Goal: Information Seeking & Learning: Learn about a topic

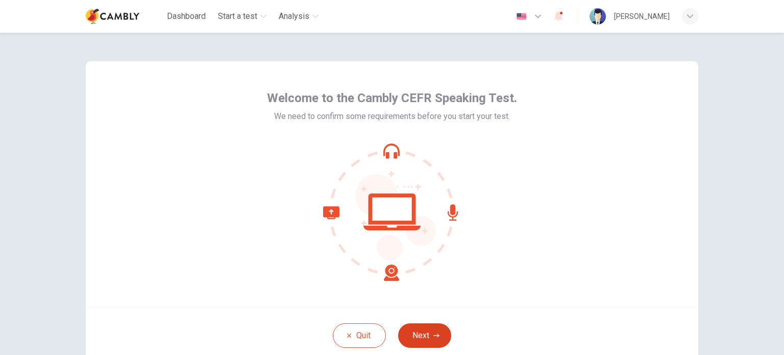
click at [430, 326] on button "Next" at bounding box center [424, 335] width 53 height 25
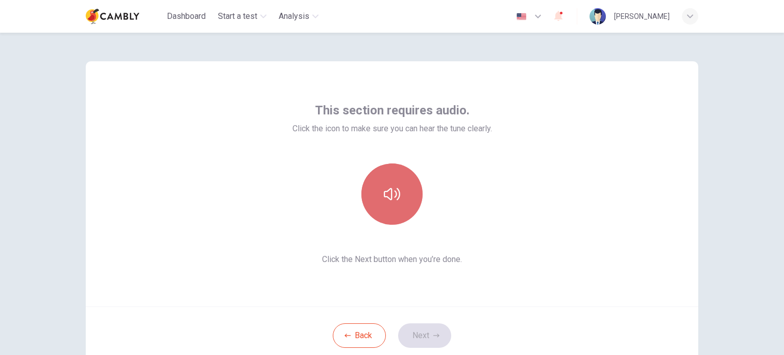
click at [406, 212] on button "button" at bounding box center [391, 193] width 61 height 61
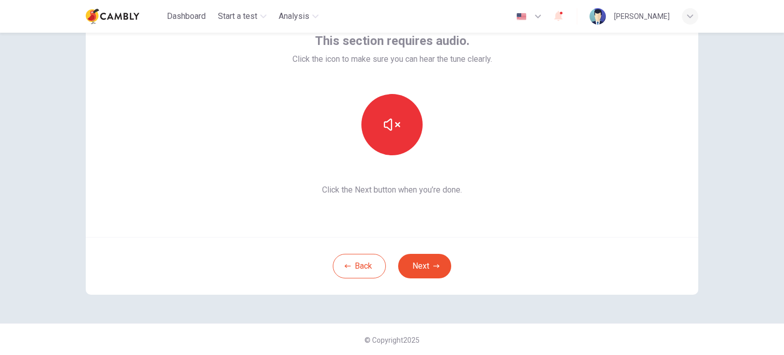
scroll to position [70, 0]
click at [439, 263] on button "Next" at bounding box center [424, 265] width 53 height 25
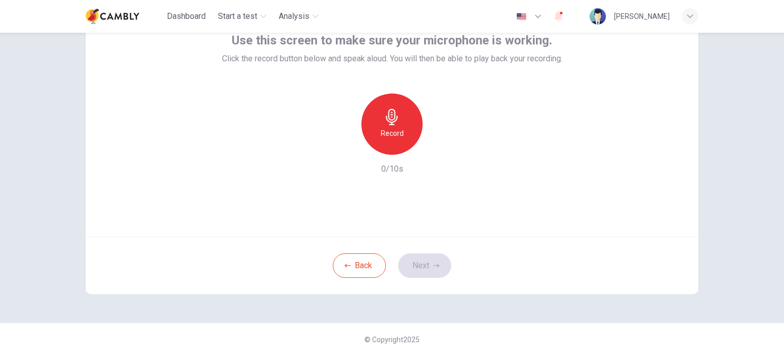
scroll to position [19, 0]
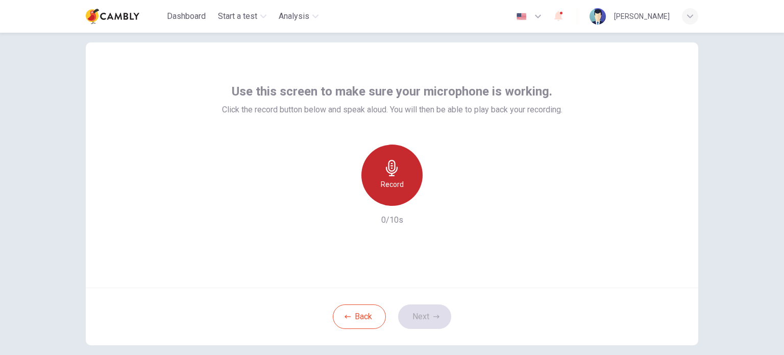
click at [393, 173] on icon "button" at bounding box center [392, 168] width 16 height 16
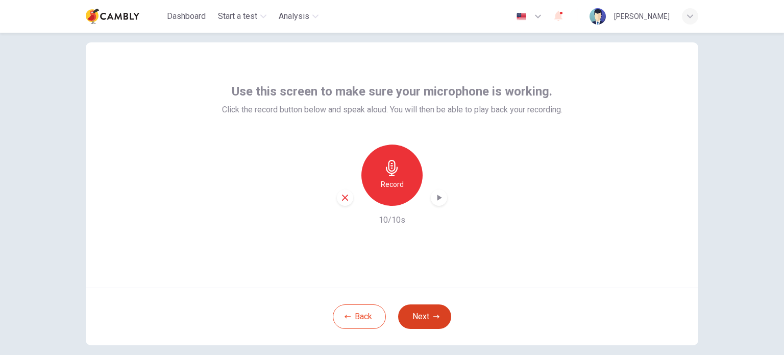
click at [404, 313] on button "Next" at bounding box center [424, 316] width 53 height 25
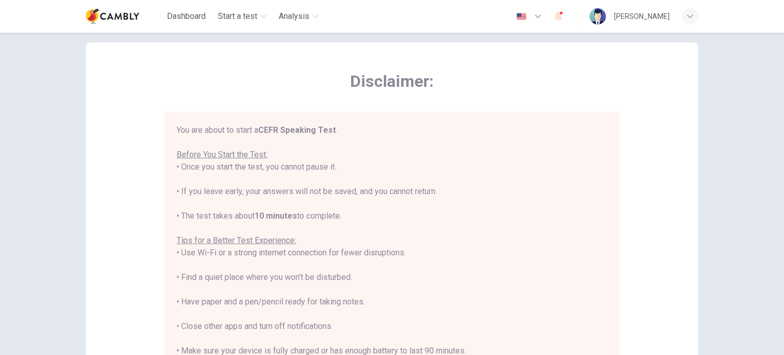
scroll to position [12, 0]
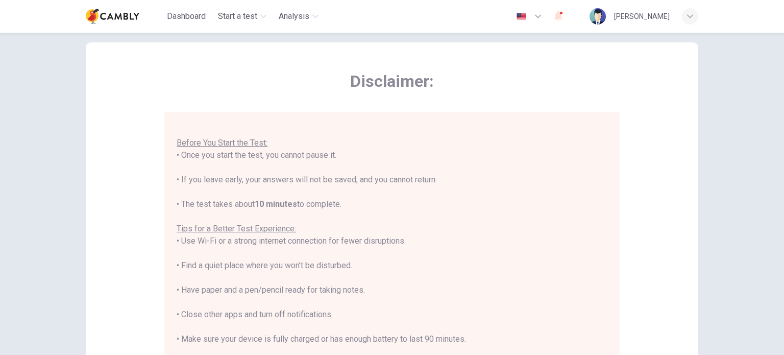
click at [236, 143] on u "Before You Start the Test:" at bounding box center [222, 143] width 91 height 10
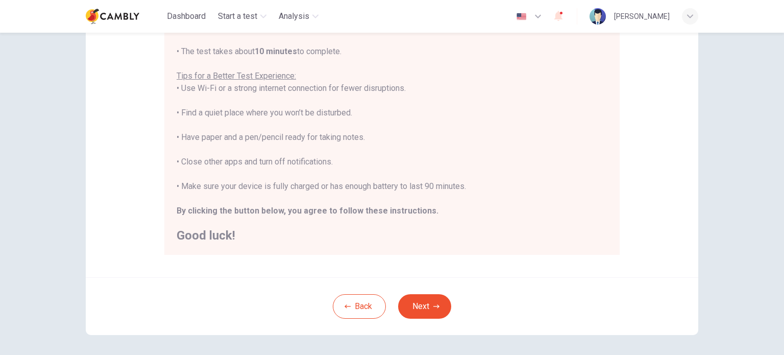
scroll to position [172, 0]
click at [421, 302] on button "Next" at bounding box center [424, 305] width 53 height 25
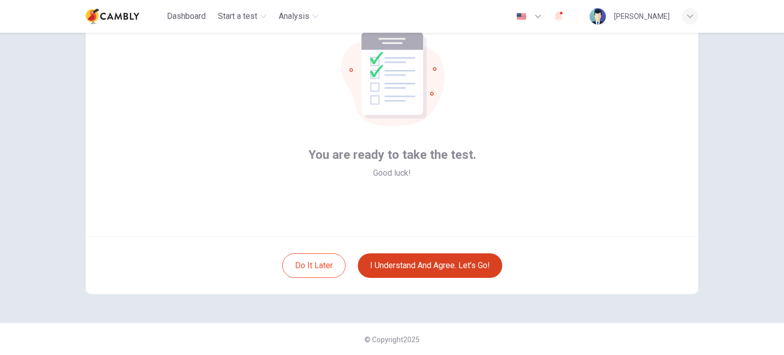
click at [375, 270] on button "I understand and agree. Let’s go!" at bounding box center [430, 265] width 144 height 25
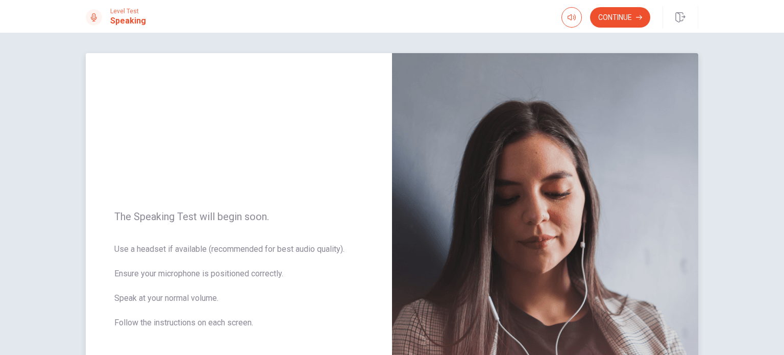
scroll to position [102, 0]
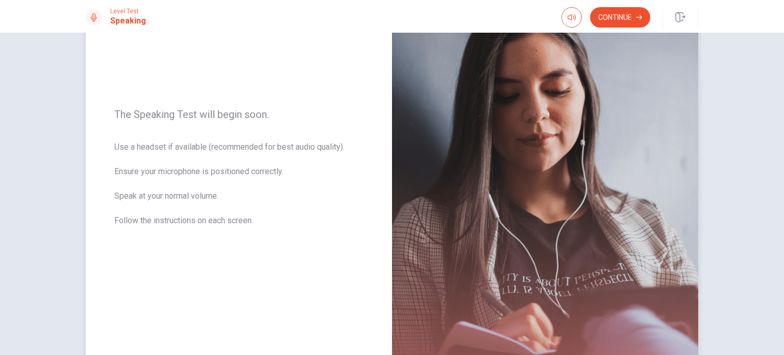
click at [172, 241] on div "The Speaking Test will begin soon. Use a headset if available (recommended for …" at bounding box center [239, 173] width 306 height 445
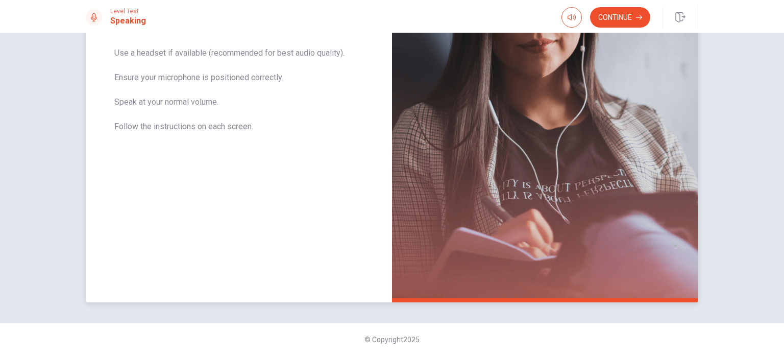
scroll to position [145, 0]
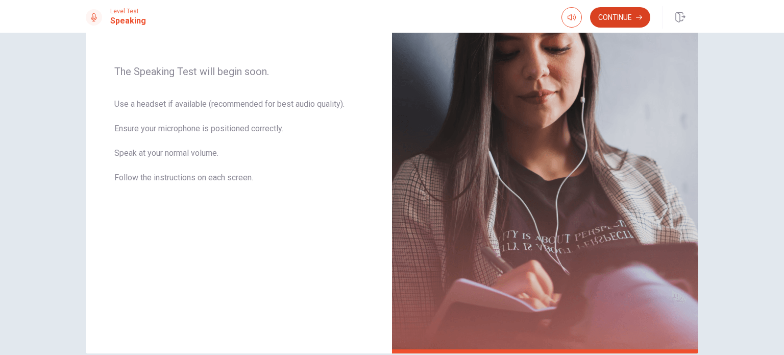
click at [601, 12] on button "Continue" at bounding box center [620, 17] width 60 height 20
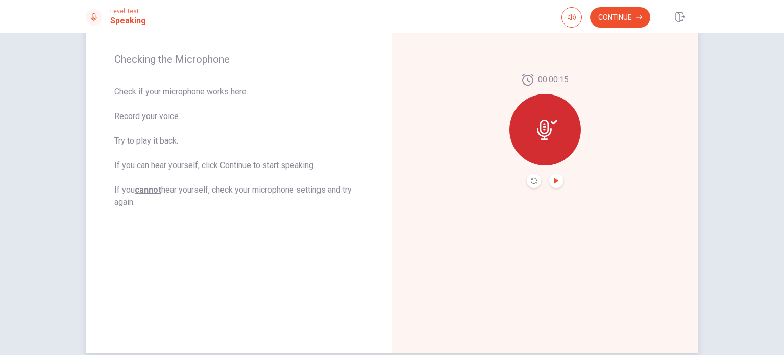
click at [553, 178] on icon "Play Audio" at bounding box center [556, 181] width 6 height 6
click at [553, 178] on icon "Pause Audio" at bounding box center [556, 181] width 6 height 6
click at [642, 12] on button "Continue" at bounding box center [620, 17] width 60 height 20
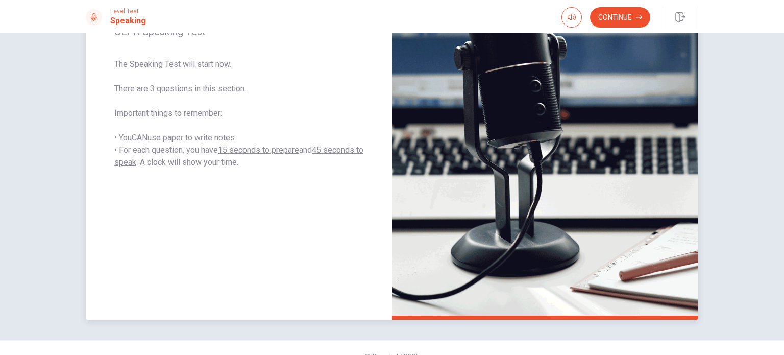
scroll to position [196, 0]
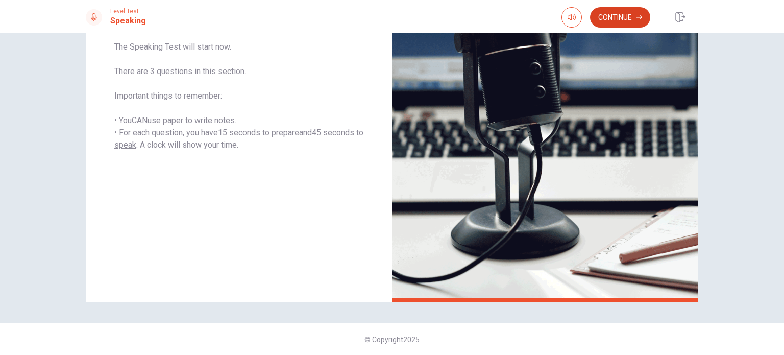
click at [642, 17] on icon "button" at bounding box center [639, 17] width 6 height 5
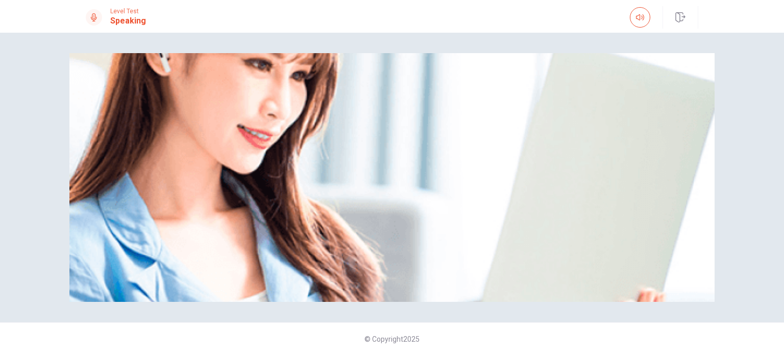
scroll to position [92, 0]
click at [94, 150] on div "Please Listen Carefully" at bounding box center [391, 177] width 645 height 249
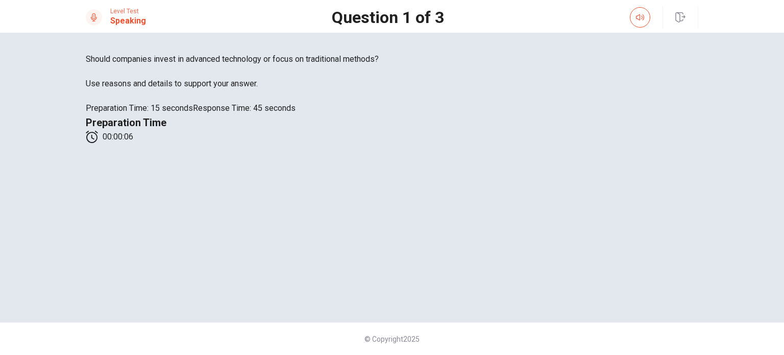
click at [166, 116] on span "Preparation Time" at bounding box center [126, 122] width 81 height 12
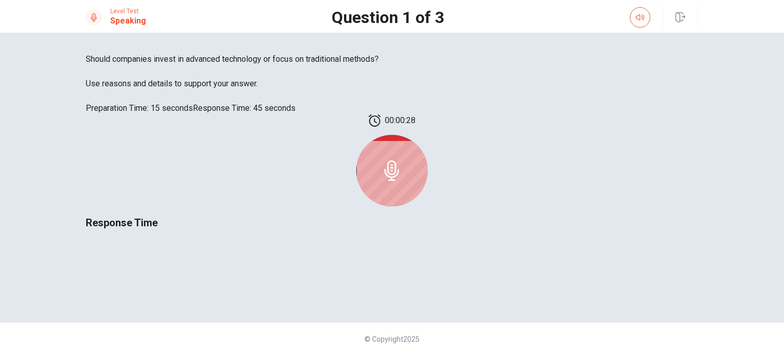
click at [428, 135] on div at bounding box center [391, 170] width 71 height 71
click at [399, 160] on icon at bounding box center [391, 170] width 15 height 20
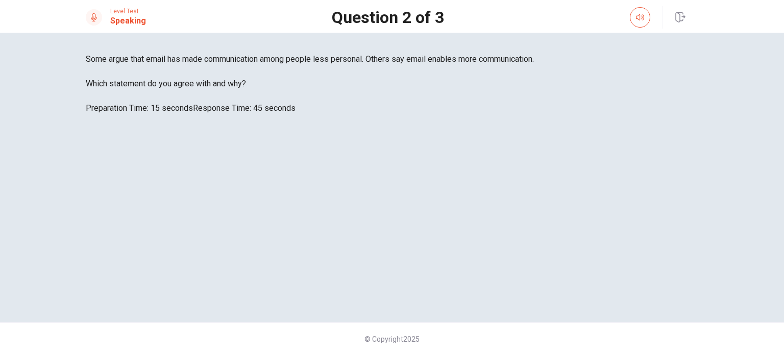
drag, startPoint x: 279, startPoint y: 129, endPoint x: 108, endPoint y: 97, distance: 173.9
click at [110, 97] on div "Some argue that email has made communication among people less personal. Others…" at bounding box center [392, 83] width 613 height 61
drag, startPoint x: 109, startPoint y: 91, endPoint x: 196, endPoint y: 127, distance: 94.1
click at [196, 114] on div "Some argue that email has made communication among people less personal. Others…" at bounding box center [392, 83] width 613 height 61
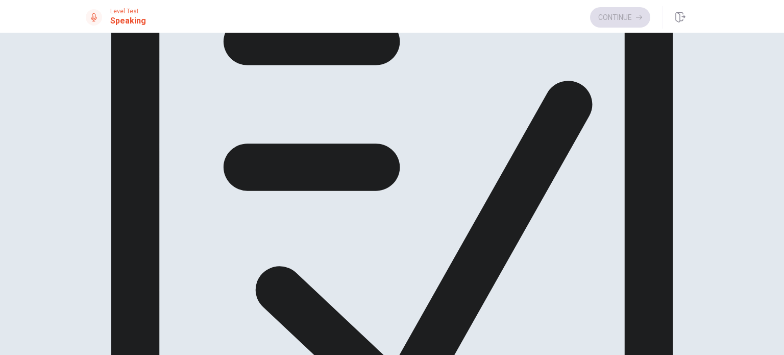
scroll to position [16, 0]
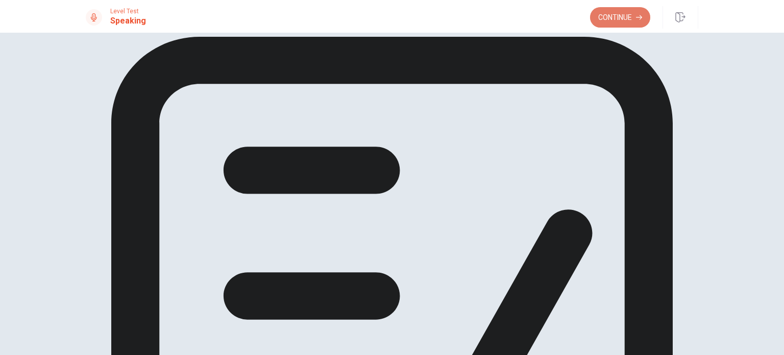
click at [594, 17] on button "Continue" at bounding box center [620, 17] width 60 height 20
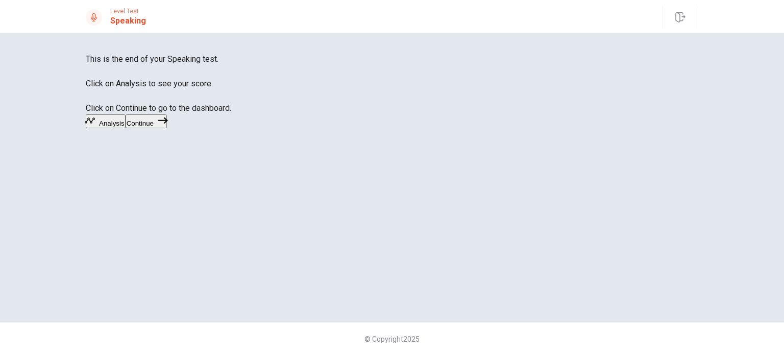
click at [126, 128] on button "Analysis" at bounding box center [106, 121] width 40 height 14
